Goal: Task Accomplishment & Management: Manage account settings

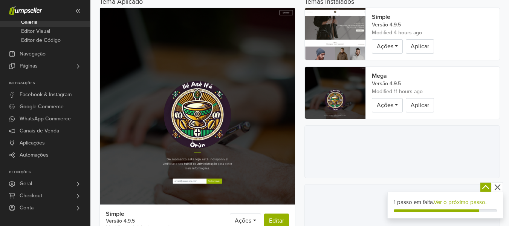
scroll to position [75, 0]
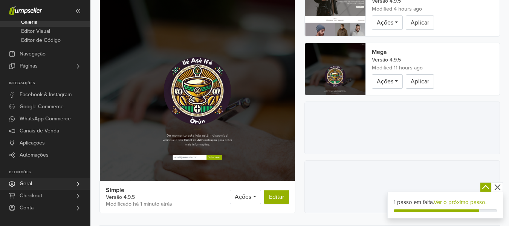
click at [33, 184] on link "Geral" at bounding box center [45, 183] width 90 height 12
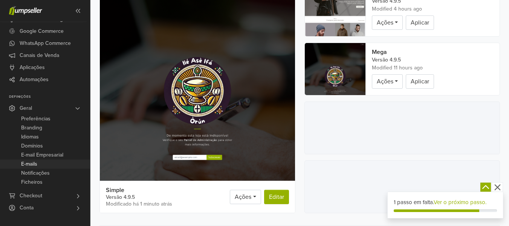
click at [32, 164] on span "E-mails" at bounding box center [29, 163] width 16 height 9
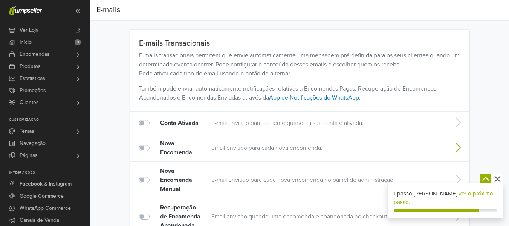
scroll to position [38, 0]
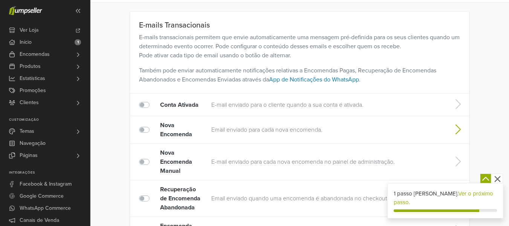
click at [234, 130] on td "Email enviado para cada nova encomenda." at bounding box center [327, 130] width 238 height 28
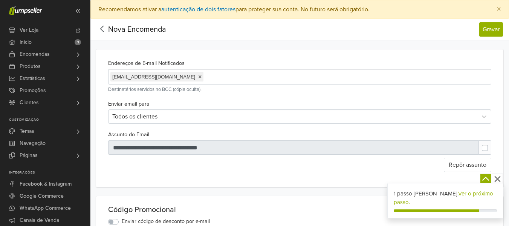
click at [108, 29] on icon at bounding box center [102, 28] width 12 height 9
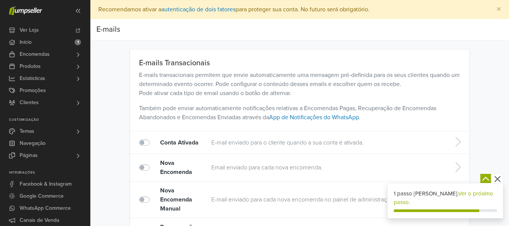
scroll to position [38, 0]
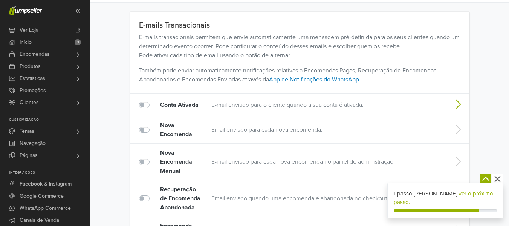
click at [231, 108] on td "E-mail enviado para o cliente quando a sua conta é ativada." at bounding box center [327, 104] width 238 height 23
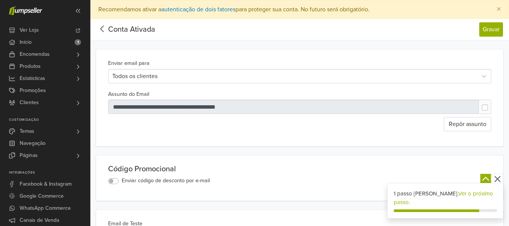
click at [105, 27] on icon at bounding box center [102, 28] width 12 height 9
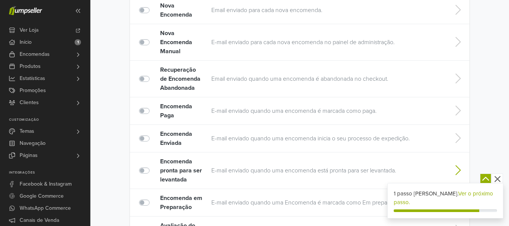
scroll to position [188, 0]
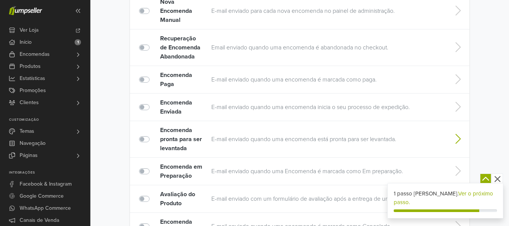
click at [217, 134] on td "E-mail enviado quando uma encomenda está pronta para ser levantada." at bounding box center [327, 139] width 238 height 37
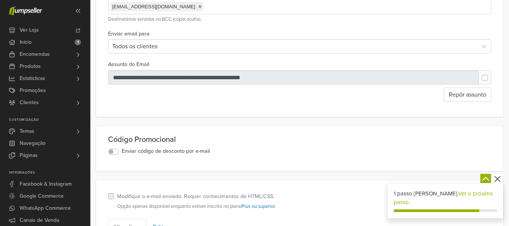
scroll to position [25, 0]
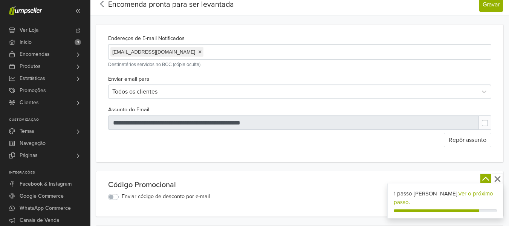
click at [101, 7] on icon at bounding box center [102, 3] width 12 height 9
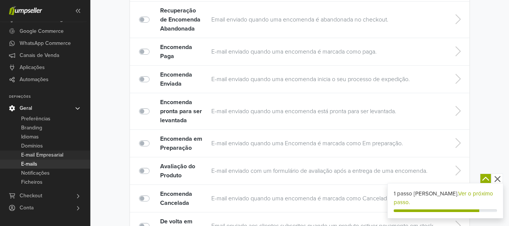
scroll to position [226, 0]
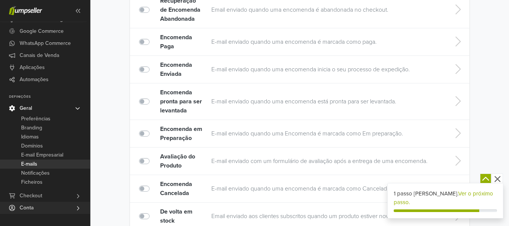
click at [37, 204] on link "Conta" at bounding box center [45, 208] width 90 height 12
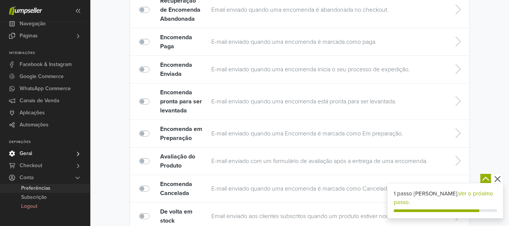
click at [40, 187] on span "Preferências" at bounding box center [35, 188] width 29 height 9
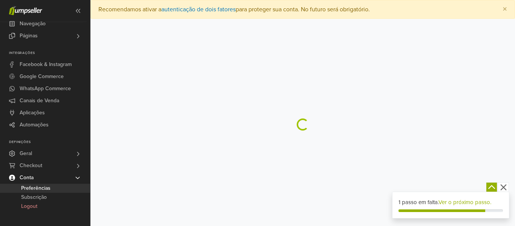
drag, startPoint x: 30, startPoint y: 150, endPoint x: 29, endPoint y: 146, distance: 4.2
click at [31, 151] on span "Geral" at bounding box center [26, 153] width 12 height 12
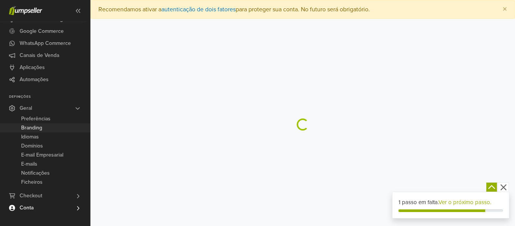
click at [37, 130] on span "Branding" at bounding box center [31, 127] width 21 height 9
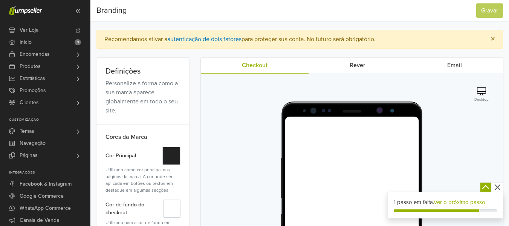
click at [432, 63] on link "Email" at bounding box center [454, 65] width 97 height 15
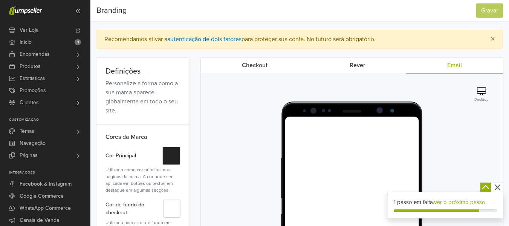
click at [248, 71] on link "Checkout" at bounding box center [255, 65] width 108 height 15
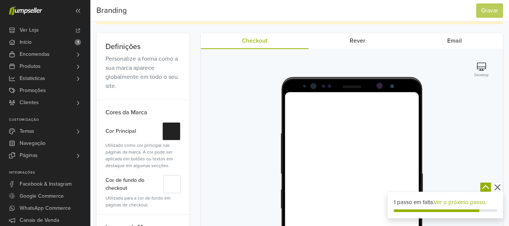
scroll to position [38, 0]
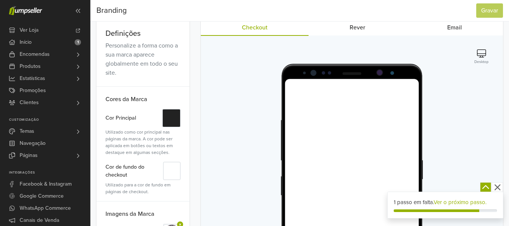
click at [364, 30] on link "Rever" at bounding box center [358, 27] width 98 height 15
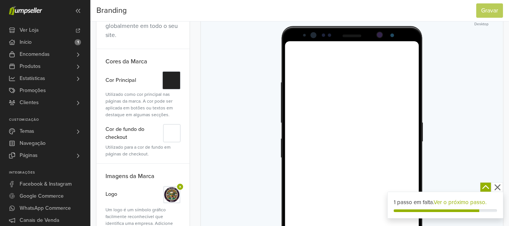
scroll to position [0, 0]
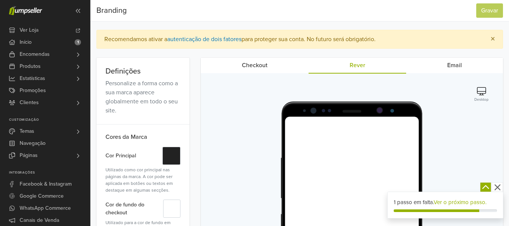
click at [253, 67] on link "Checkout" at bounding box center [255, 65] width 108 height 15
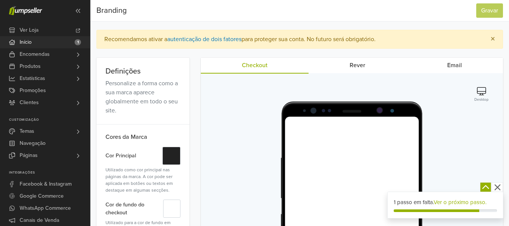
click at [34, 43] on link "Início 1" at bounding box center [45, 42] width 90 height 12
